Goal: Information Seeking & Learning: Learn about a topic

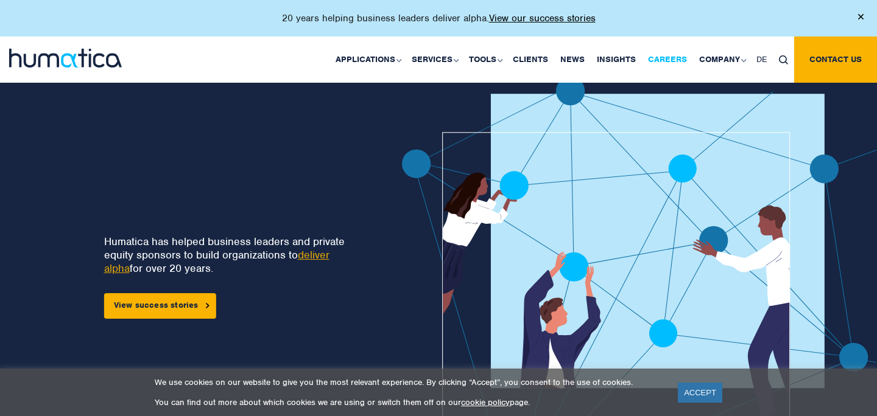
click at [659, 53] on link "Careers" at bounding box center [667, 60] width 51 height 46
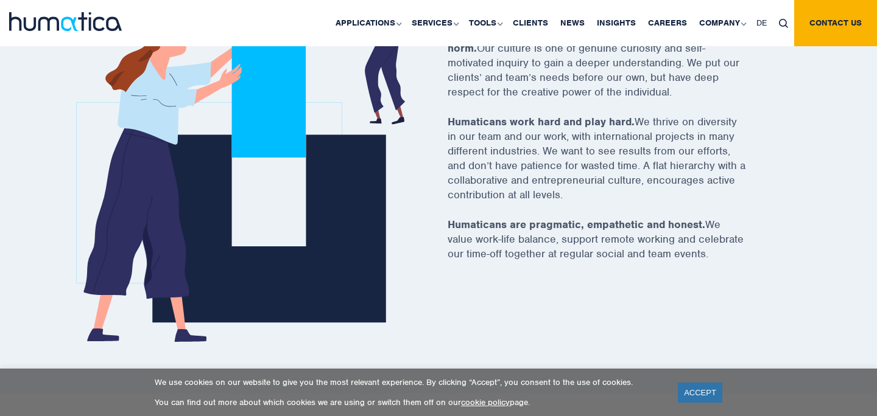
scroll to position [525, 0]
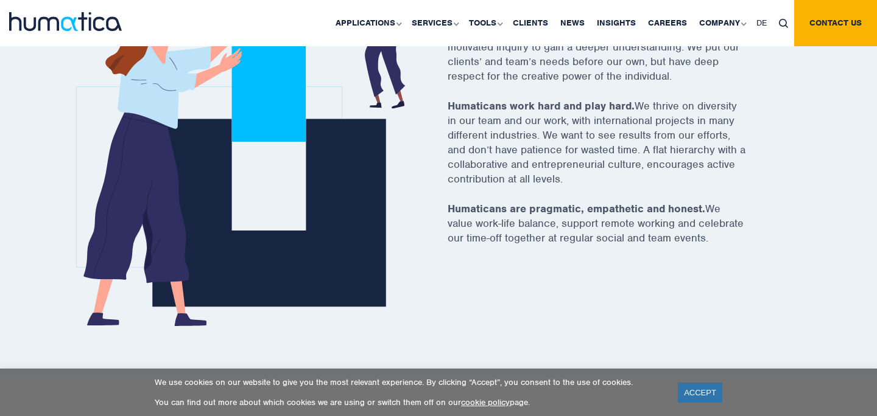
click at [708, 396] on link "ACCEPT" at bounding box center [700, 393] width 44 height 20
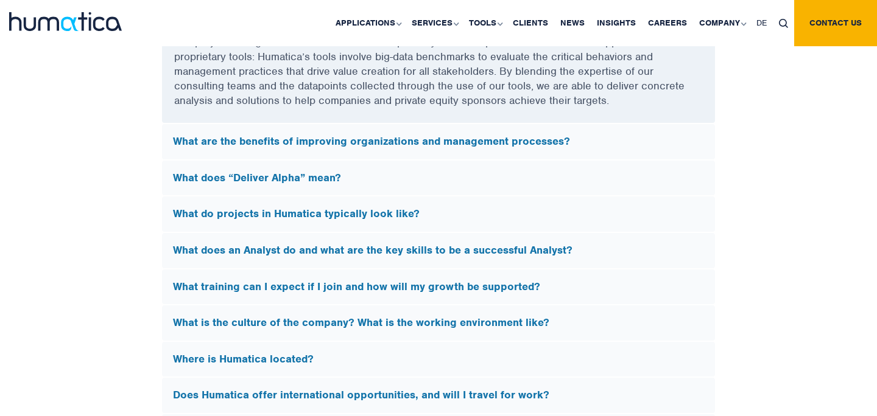
scroll to position [3474, 0]
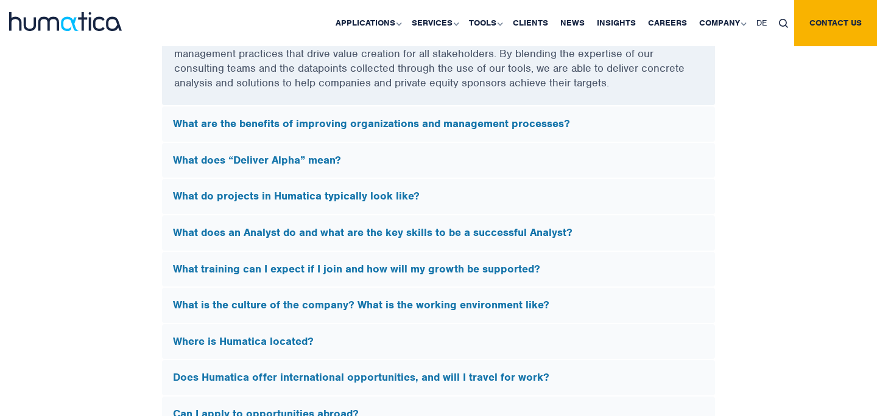
click at [337, 197] on h5 "What do projects in Humatica typically look like?" at bounding box center [438, 196] width 531 height 13
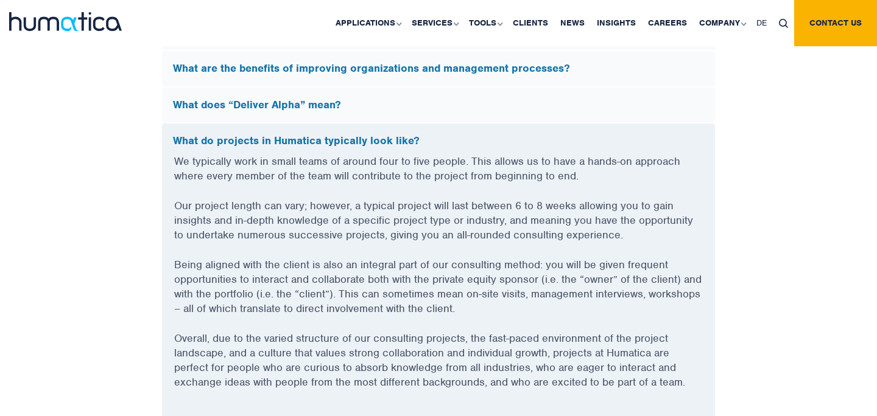
scroll to position [3341, 0]
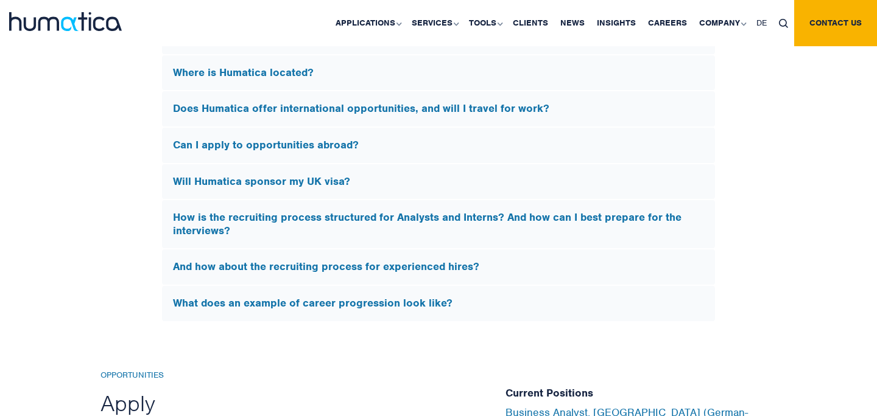
click at [225, 181] on h5 "Will Humatica sponsor my UK visa?" at bounding box center [438, 181] width 531 height 13
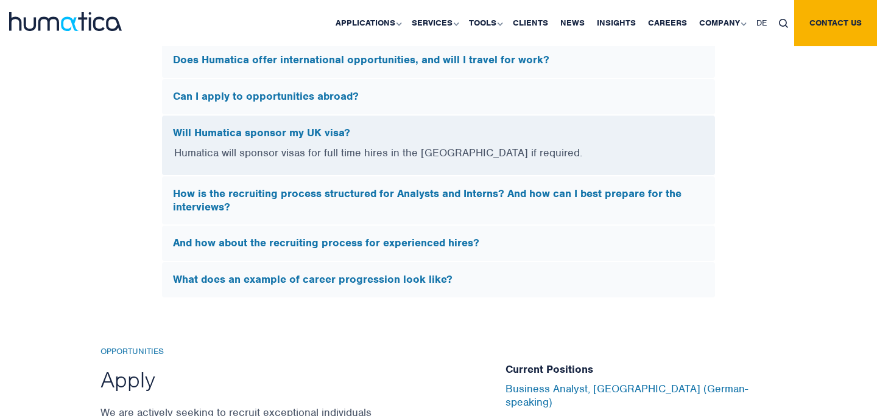
scroll to position [3611, 0]
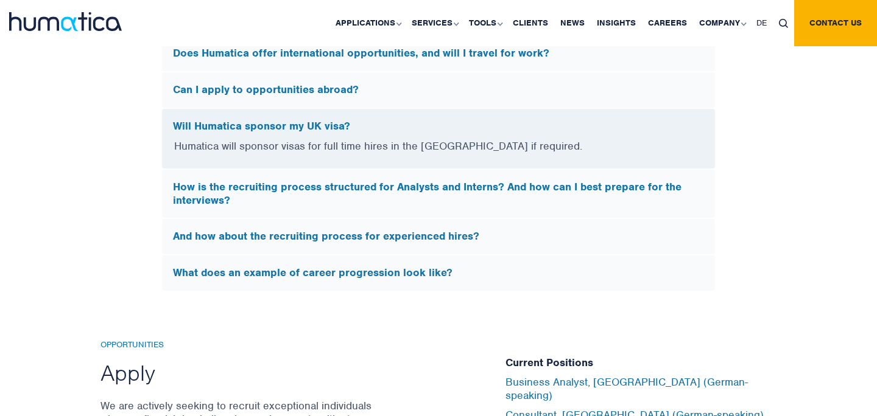
click at [213, 189] on h5 "How is the recruiting process structured for Analysts and Interns? And how can …" at bounding box center [438, 194] width 531 height 26
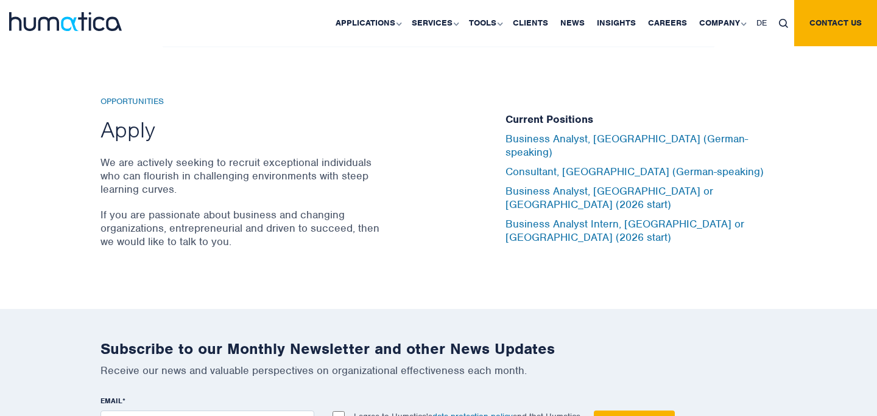
scroll to position [4024, 0]
